Goal: Information Seeking & Learning: Learn about a topic

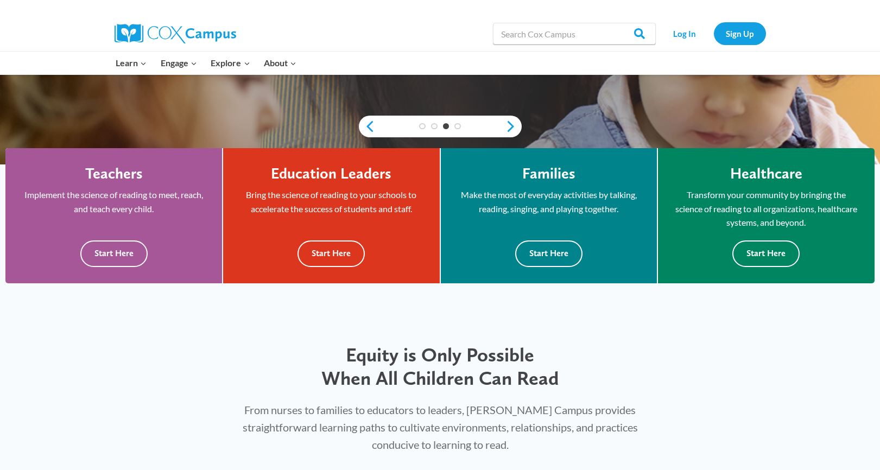
scroll to position [259, 0]
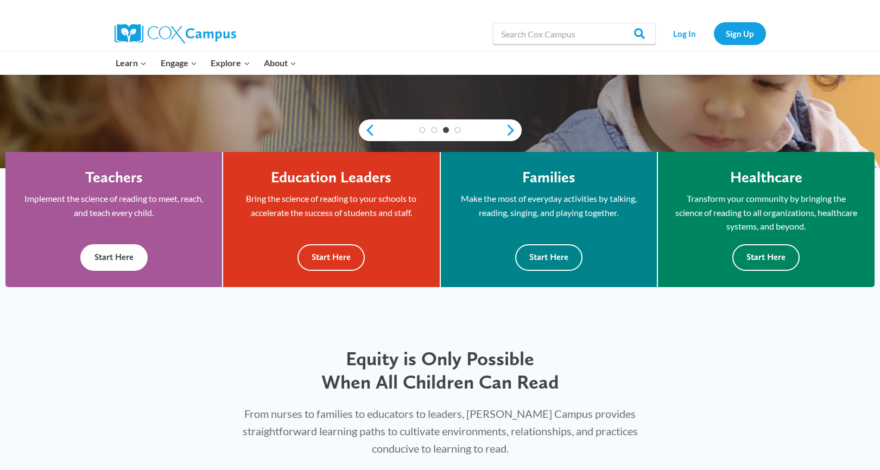
click at [115, 258] on button "Start Here" at bounding box center [113, 257] width 67 height 27
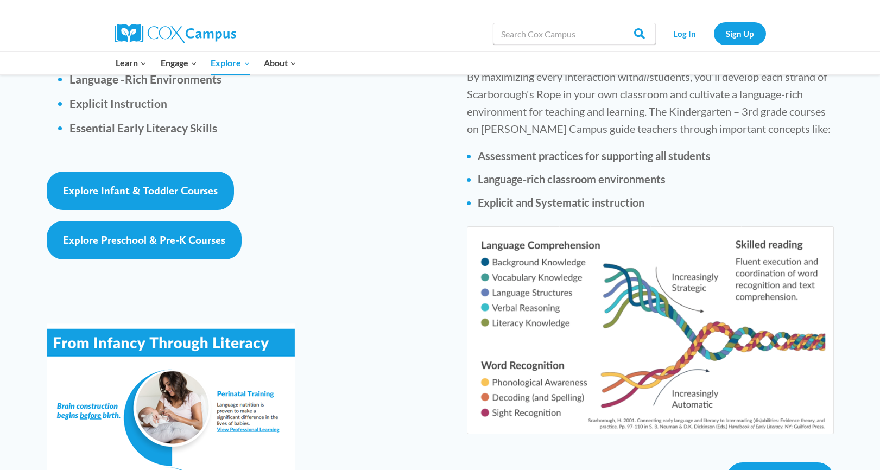
scroll to position [1646, 0]
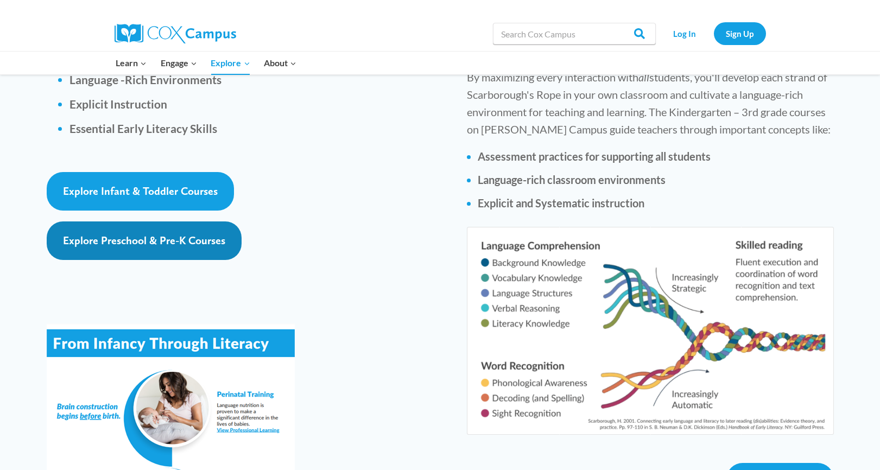
click at [132, 234] on span "Explore Preschool & Pre-K Courses" at bounding box center [144, 240] width 162 height 13
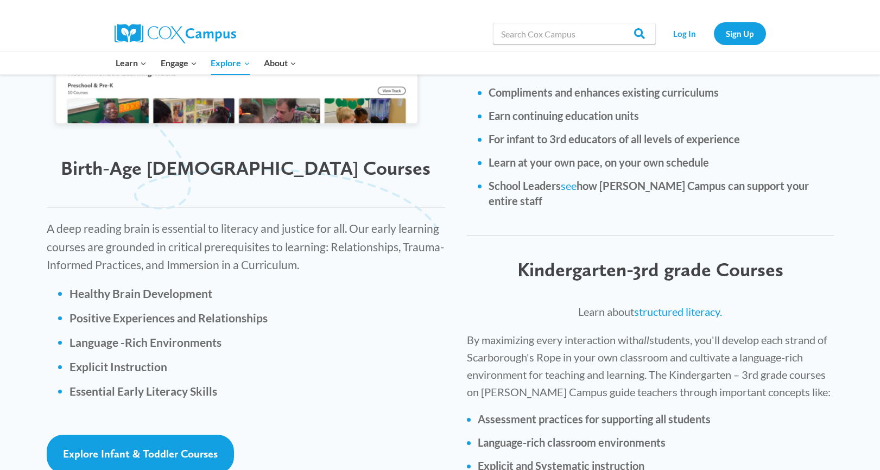
scroll to position [1019, 0]
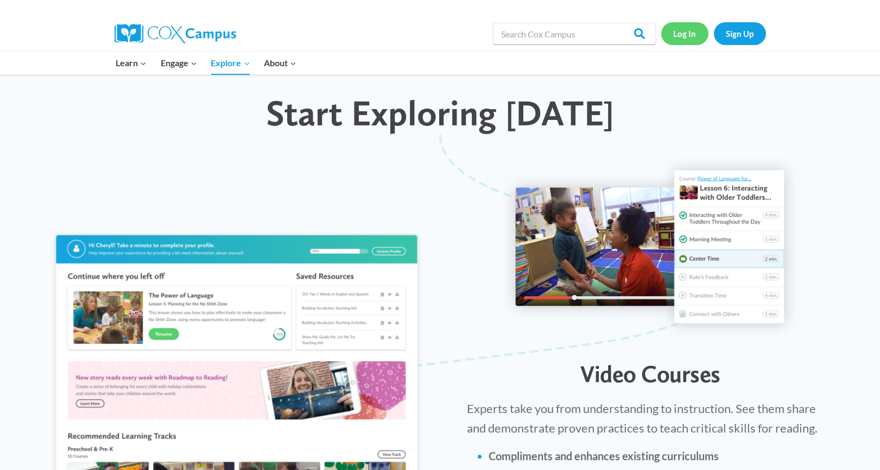
click at [687, 34] on link "Log In" at bounding box center [684, 33] width 47 height 22
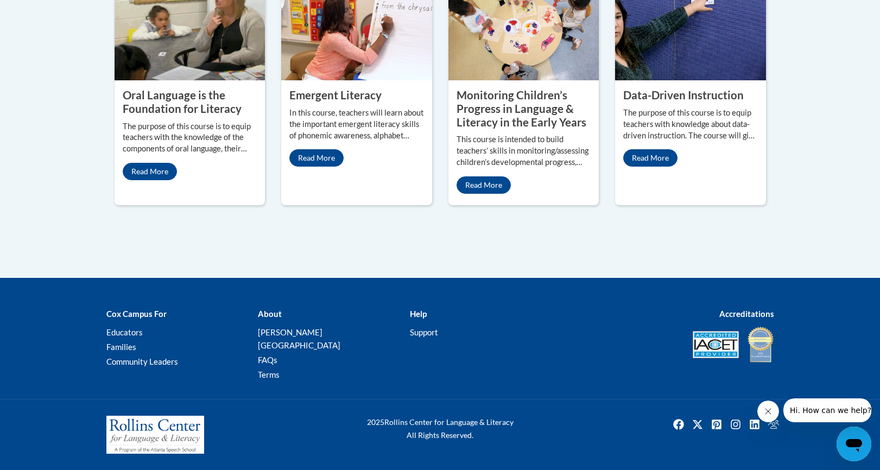
scroll to position [1071, 0]
click at [154, 180] on link "Read More" at bounding box center [150, 171] width 54 height 17
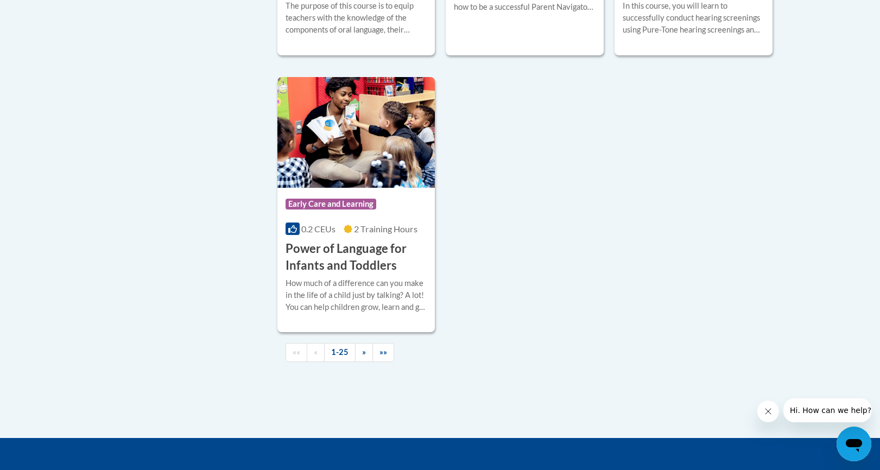
scroll to position [2522, 0]
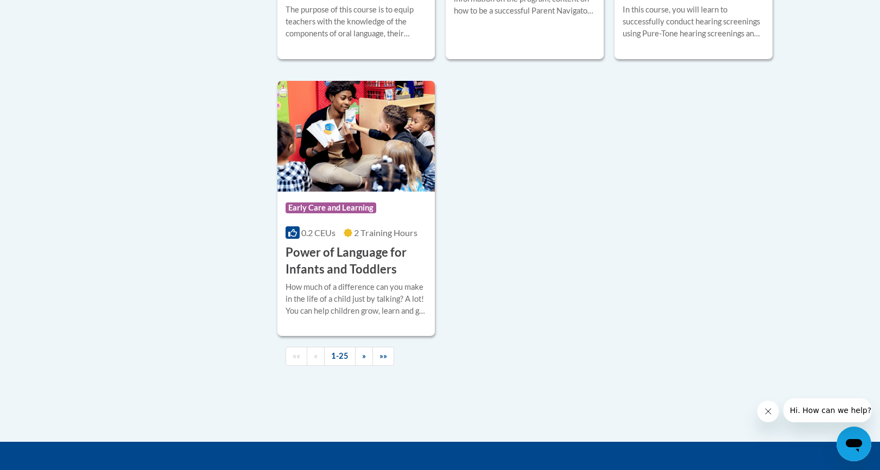
click at [339, 256] on h3 "Power of Language for Infants and Toddlers" at bounding box center [357, 261] width 142 height 34
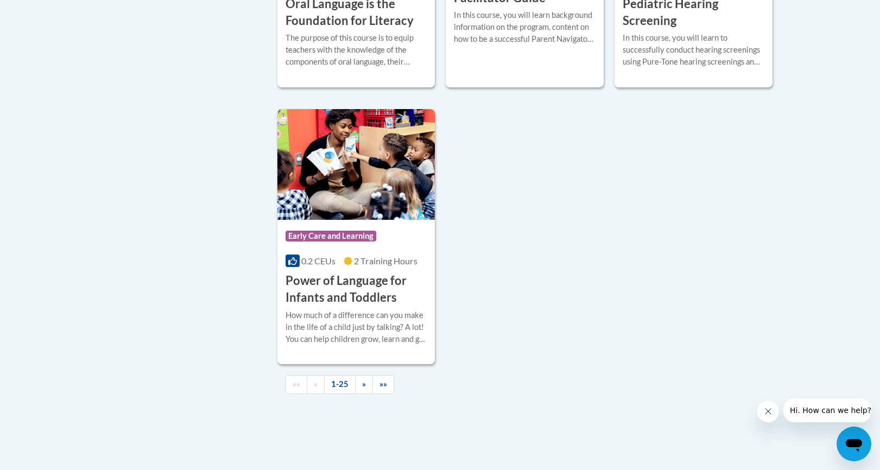
scroll to position [2501, 0]
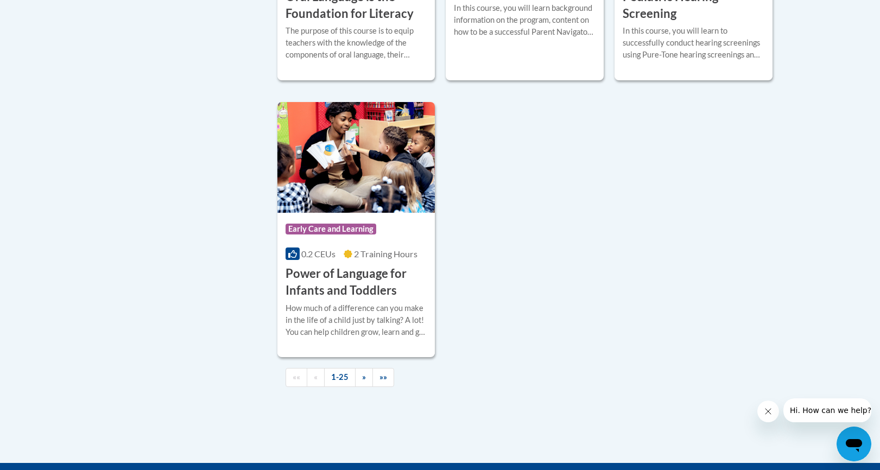
click at [343, 276] on h3 "Power of Language for Infants and Toddlers" at bounding box center [357, 283] width 142 height 34
click at [357, 167] on img at bounding box center [356, 157] width 158 height 111
click at [387, 239] on div "Course Category: Early Care and Learning" at bounding box center [357, 230] width 142 height 24
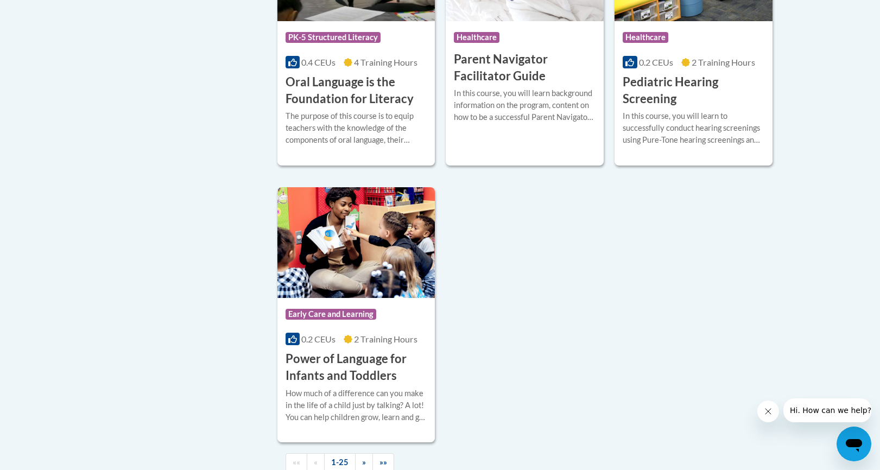
click at [387, 239] on img at bounding box center [356, 242] width 158 height 111
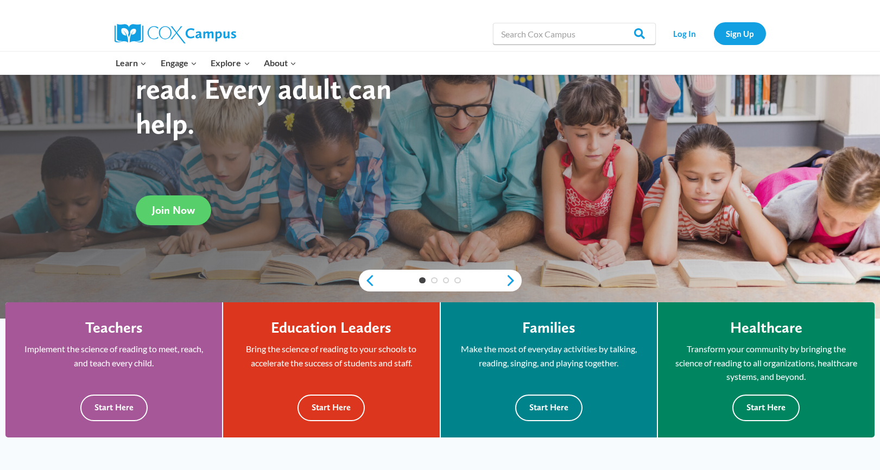
scroll to position [122, 0]
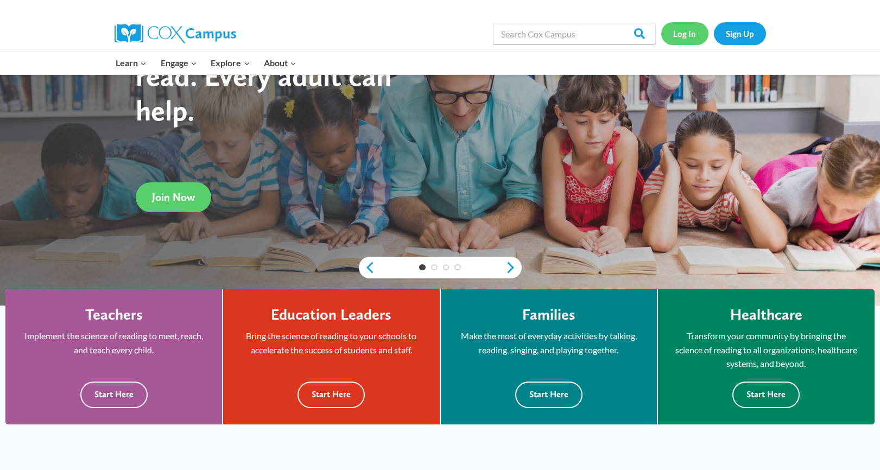
click at [687, 34] on link "Log In" at bounding box center [684, 33] width 47 height 22
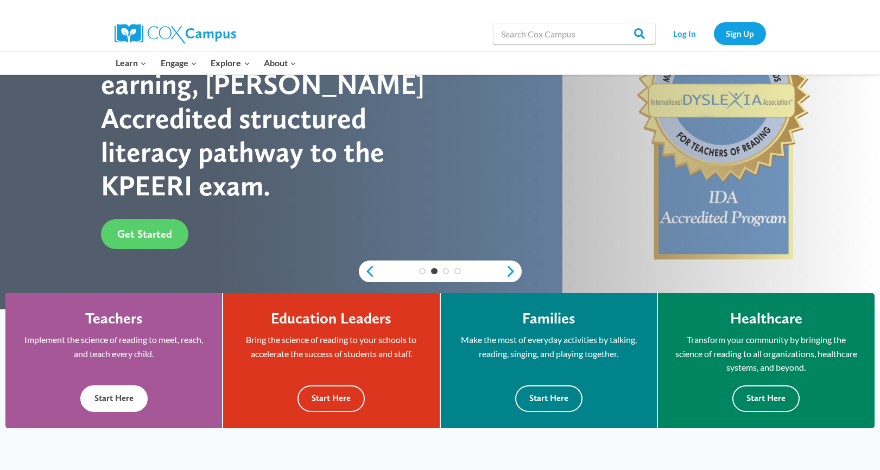
scroll to position [137, 0]
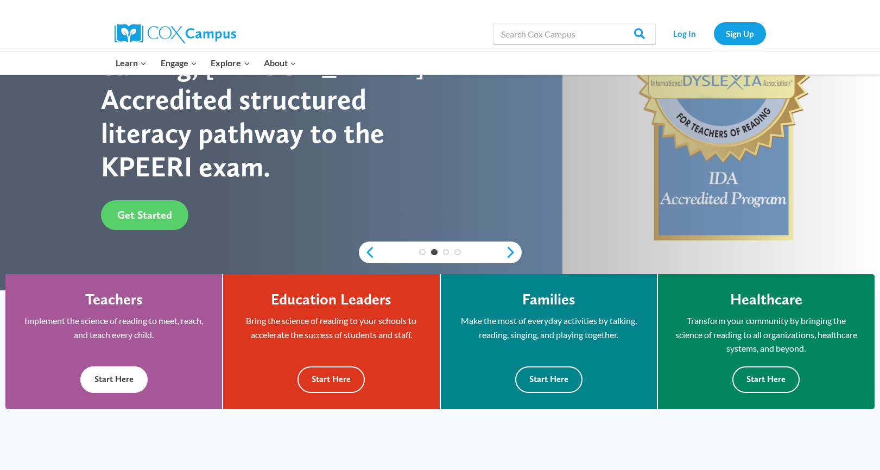
click at [117, 378] on button "Start Here" at bounding box center [113, 380] width 67 height 27
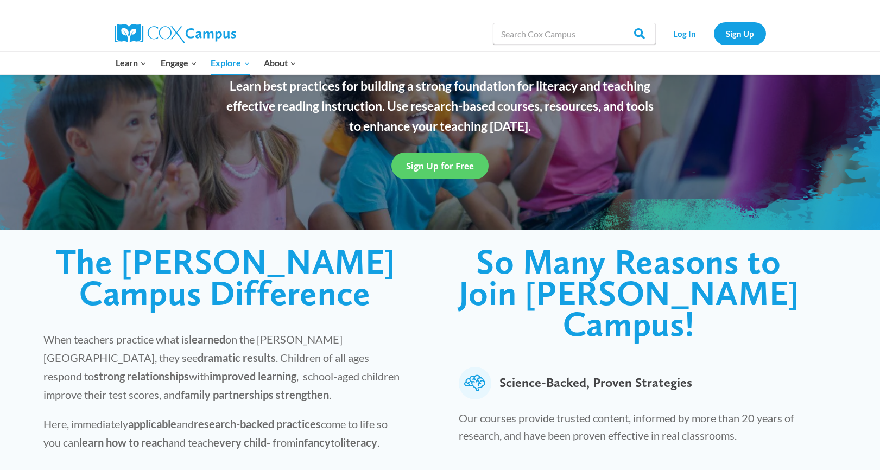
scroll to position [102, 0]
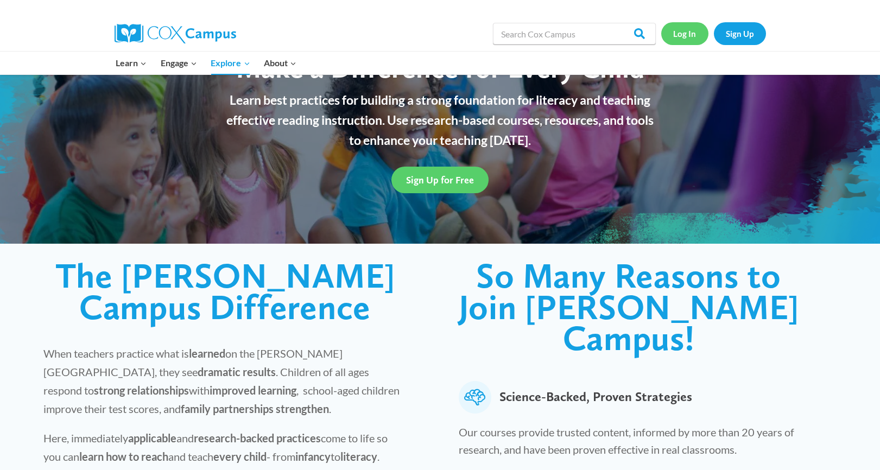
click at [686, 28] on link "Log In" at bounding box center [684, 33] width 47 height 22
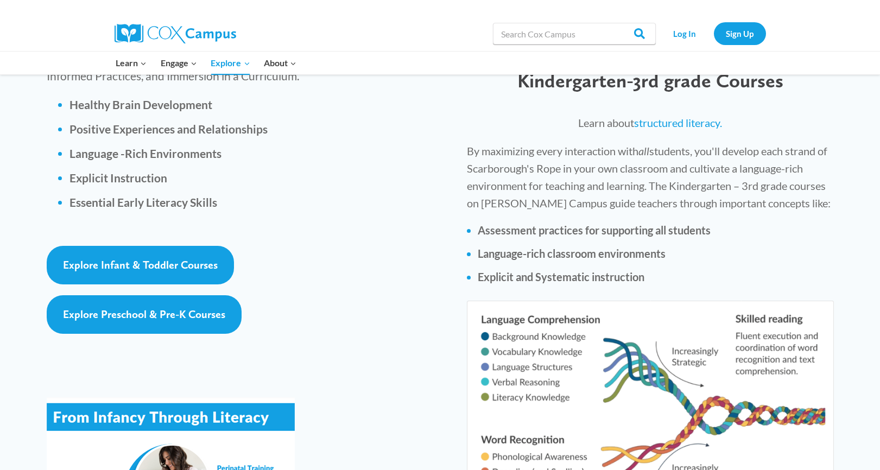
scroll to position [1583, 0]
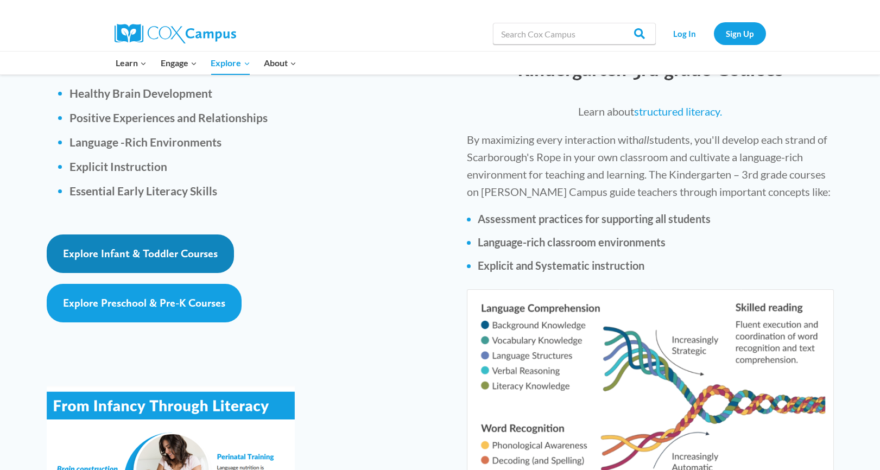
click at [151, 247] on span "Explore Infant & Toddler Courses" at bounding box center [140, 253] width 155 height 13
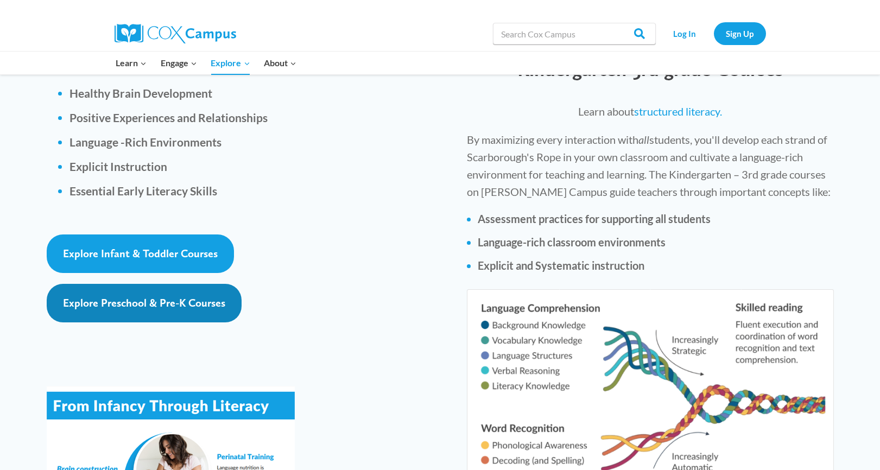
click at [148, 284] on link "Explore Preschool & Pre-K Courses" at bounding box center [144, 303] width 195 height 39
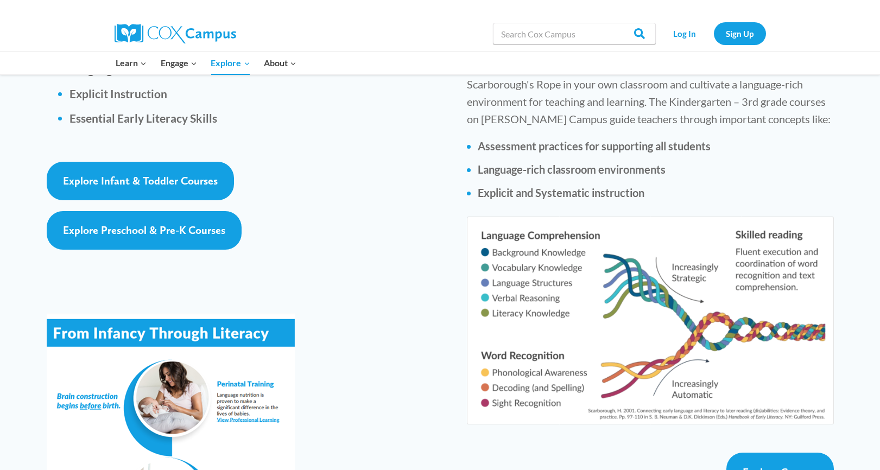
scroll to position [1552, 0]
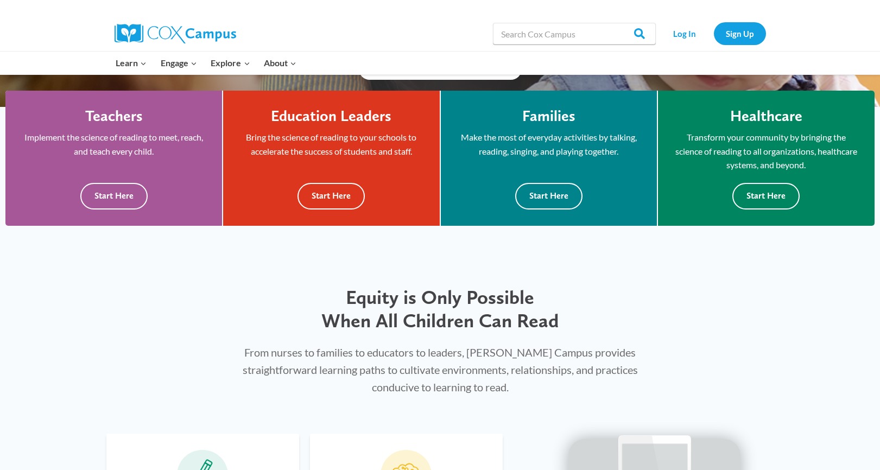
scroll to position [320, 0]
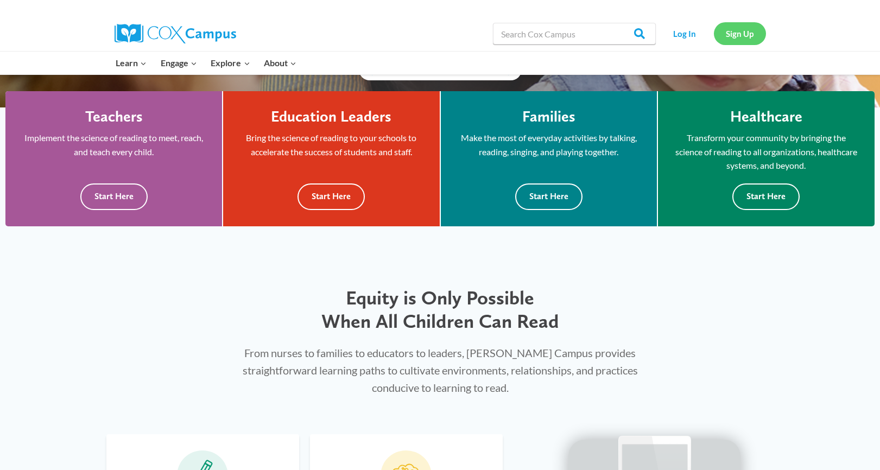
click at [730, 31] on link "Sign Up" at bounding box center [740, 33] width 52 height 22
click at [115, 195] on button "Start Here" at bounding box center [113, 197] width 67 height 27
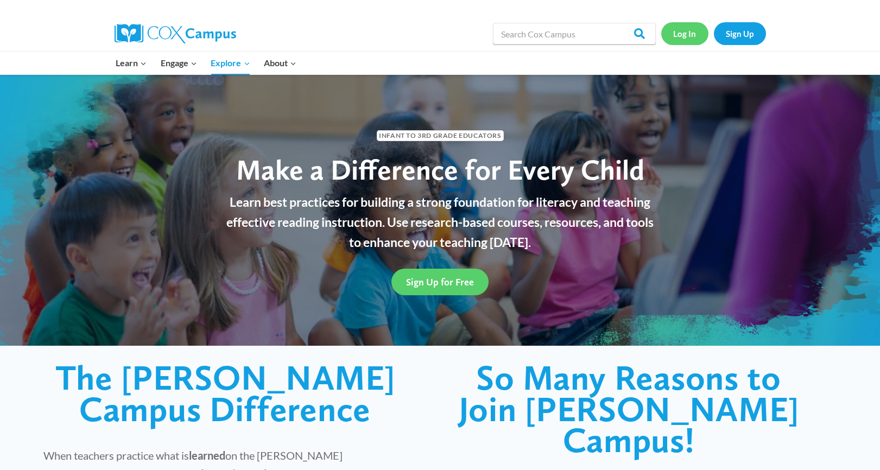
click at [683, 37] on link "Log In" at bounding box center [684, 33] width 47 height 22
click at [735, 34] on link "Sign Up" at bounding box center [740, 33] width 52 height 22
